Goal: Task Accomplishment & Management: Manage account settings

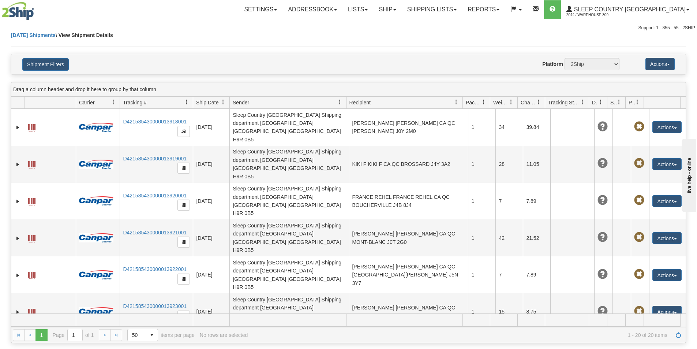
click at [125, 40] on div "Today Shipments \ View Shipment Details" at bounding box center [348, 42] width 675 height 22
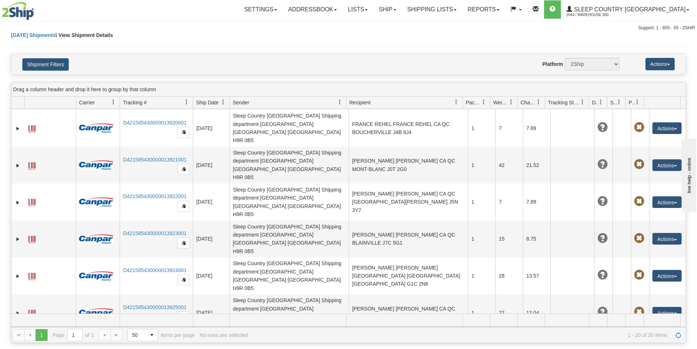
scroll to position [73, 0]
click at [443, 5] on link "Shipping lists" at bounding box center [432, 9] width 60 height 18
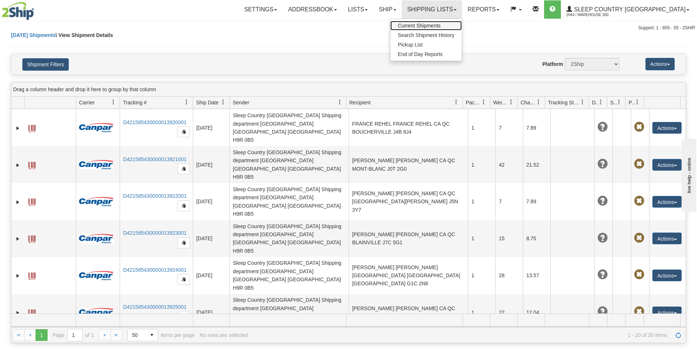
click at [441, 25] on span "Current Shipments" at bounding box center [419, 26] width 43 height 6
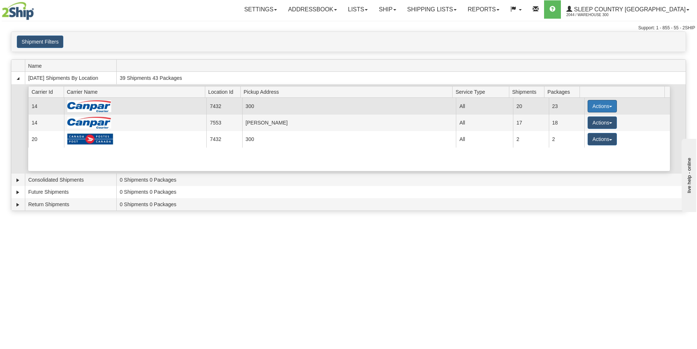
click at [593, 109] on button "Actions" at bounding box center [602, 106] width 29 height 12
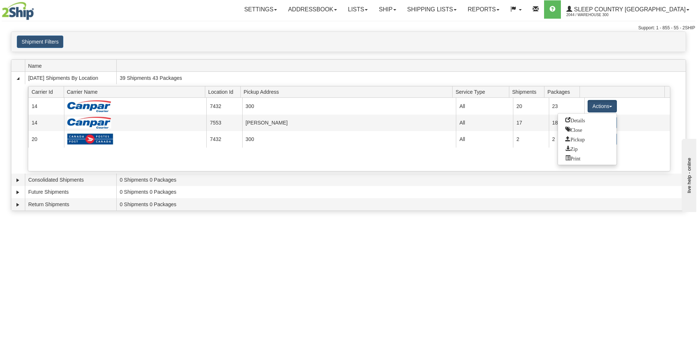
click at [401, 225] on div "Toggle navigation Settings Shipping Preferences Fields Preferences New Recipien…" at bounding box center [348, 174] width 697 height 349
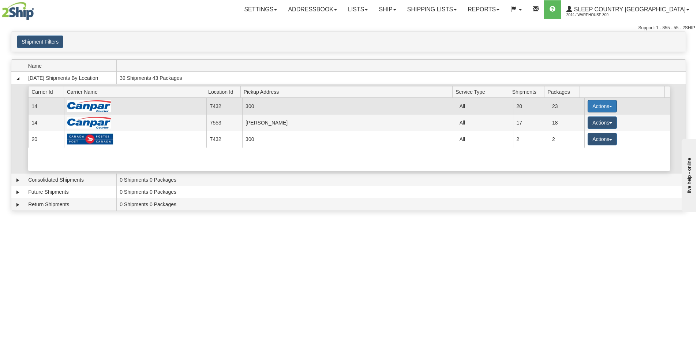
click at [606, 102] on button "Actions" at bounding box center [602, 106] width 29 height 12
click at [595, 133] on link "Close" at bounding box center [587, 130] width 59 height 10
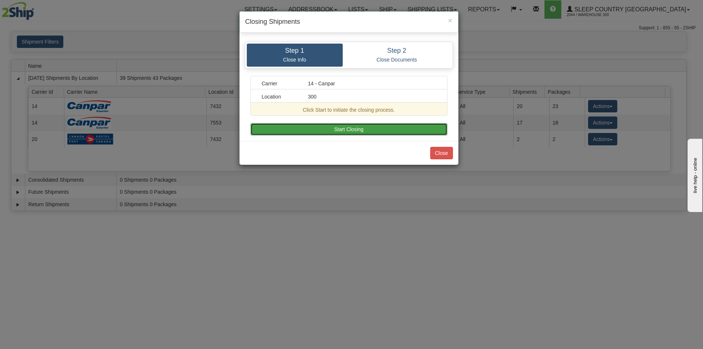
click at [405, 130] on button "Start Closing" at bounding box center [348, 129] width 197 height 12
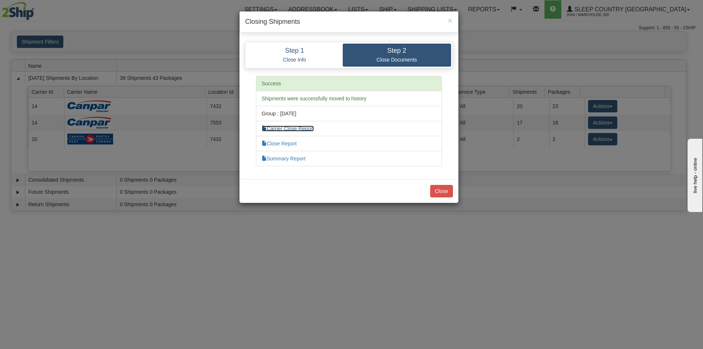
click at [310, 127] on link "Carrier Close Report" at bounding box center [288, 129] width 52 height 6
click at [292, 142] on link "Close Report" at bounding box center [279, 144] width 35 height 6
click at [295, 158] on link "Summary Report" at bounding box center [284, 159] width 44 height 6
click at [437, 188] on button "Close" at bounding box center [441, 191] width 23 height 12
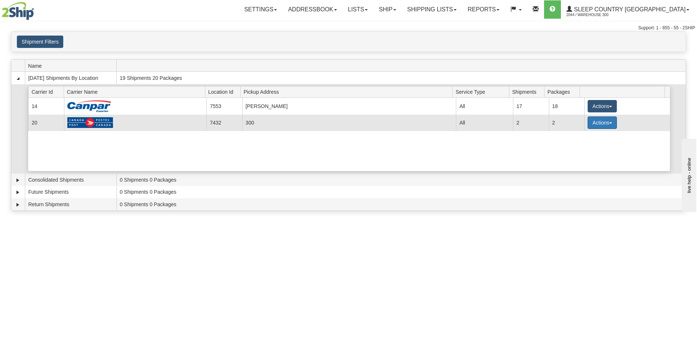
click at [607, 119] on button "Actions" at bounding box center [602, 122] width 29 height 12
click at [586, 146] on link "Close" at bounding box center [587, 146] width 59 height 10
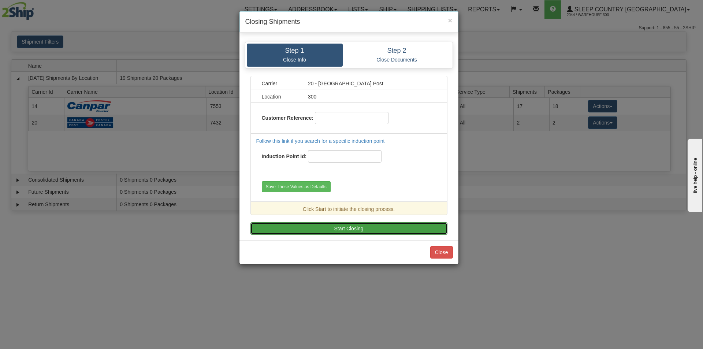
click at [388, 230] on button "Start Closing" at bounding box center [348, 228] width 197 height 12
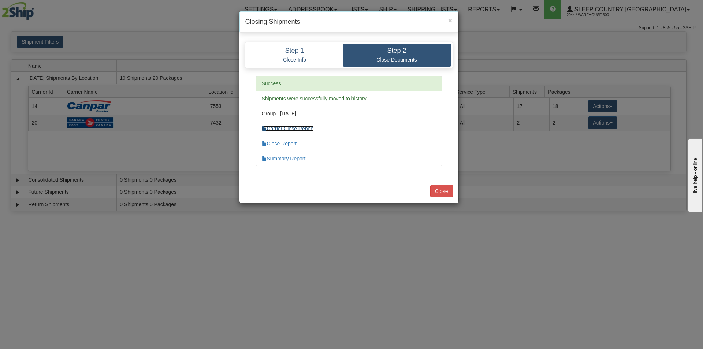
click at [297, 128] on link "Carrier Close Report" at bounding box center [288, 129] width 52 height 6
click at [287, 143] on link "Close Report" at bounding box center [279, 144] width 35 height 6
click at [288, 159] on link "Summary Report" at bounding box center [284, 159] width 44 height 6
